Goal: Download file/media

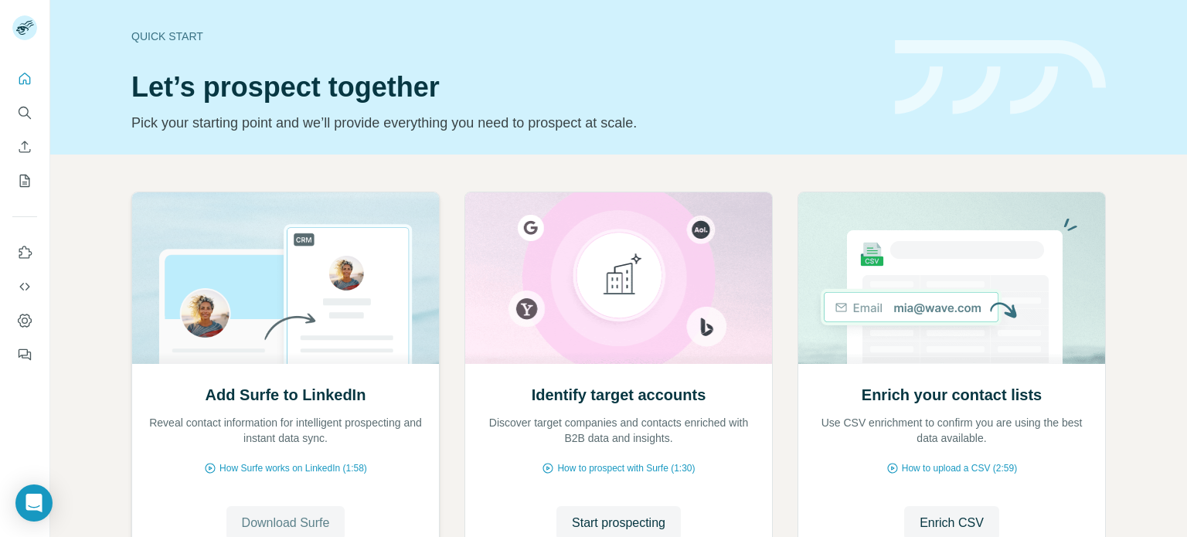
click at [291, 518] on span "Download Surfe" at bounding box center [286, 523] width 88 height 19
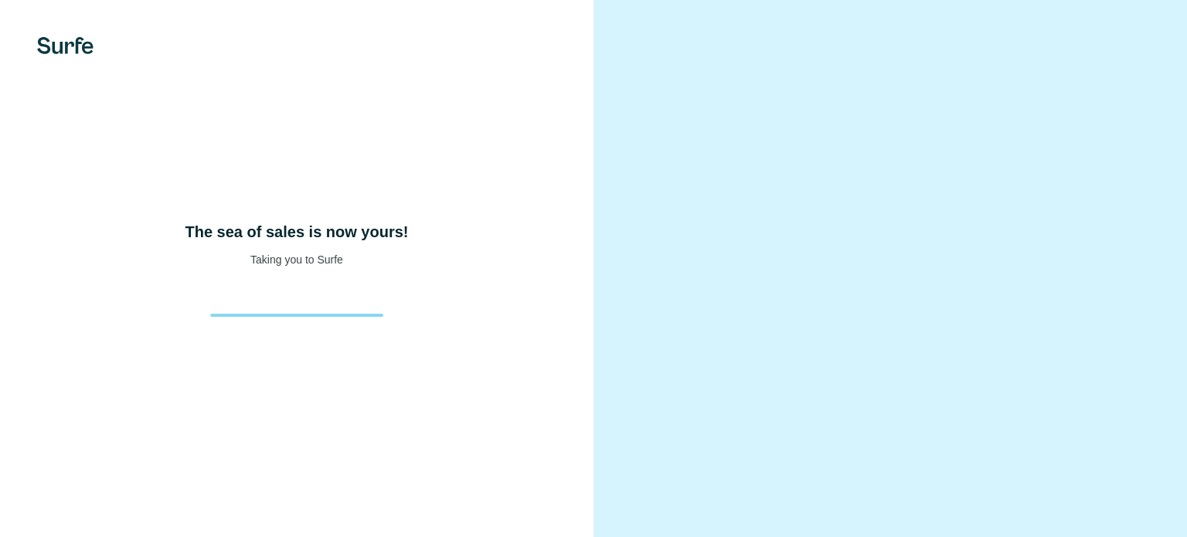
click at [797, 142] on video at bounding box center [890, 269] width 507 height 254
